Goal: Task Accomplishment & Management: Use online tool/utility

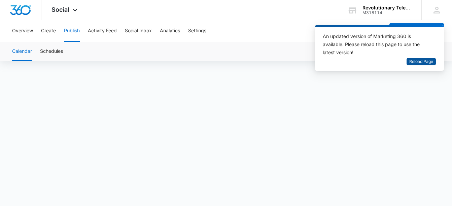
click at [418, 60] on span "Reload Page" at bounding box center [422, 62] width 24 height 6
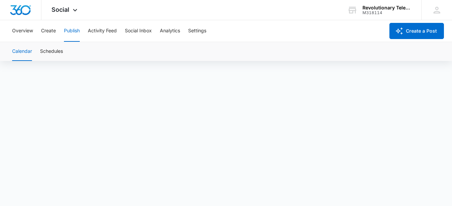
scroll to position [5, 0]
click at [47, 31] on button "Create" at bounding box center [48, 31] width 15 height 22
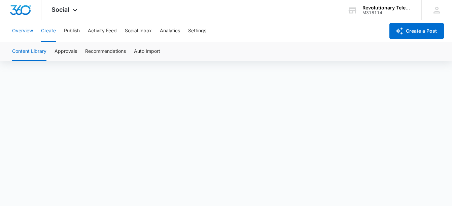
click at [23, 33] on button "Overview" at bounding box center [22, 31] width 21 height 22
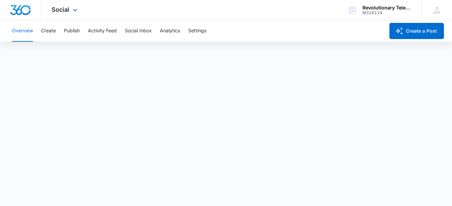
scroll to position [2, 0]
